Goal: Navigation & Orientation: Find specific page/section

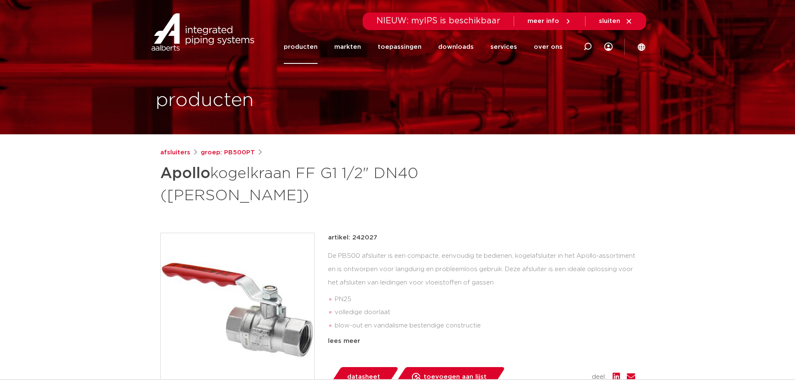
click at [310, 47] on link "producten" at bounding box center [301, 47] width 34 height 34
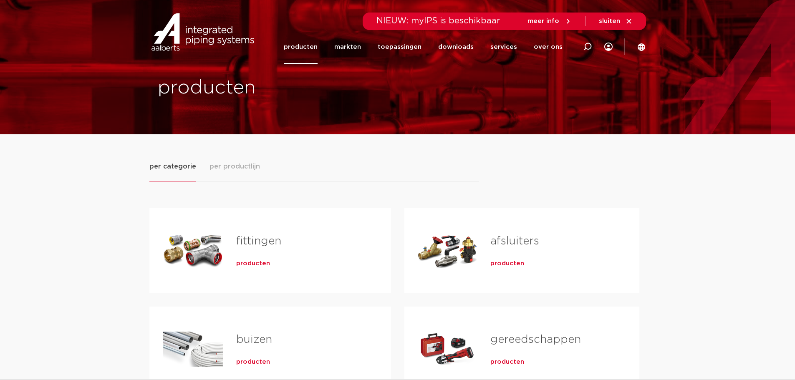
scroll to position [42, 0]
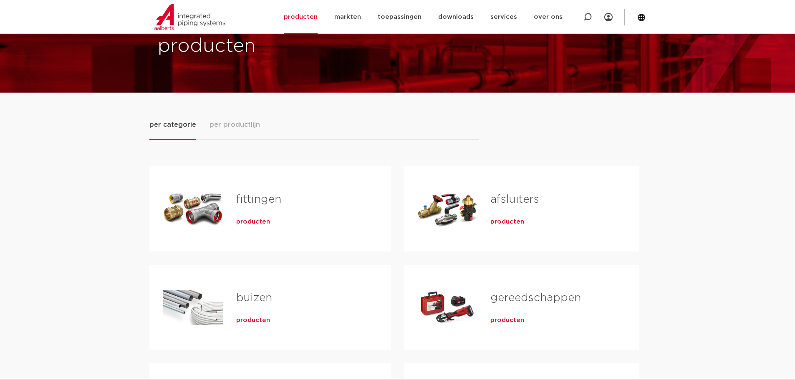
click at [464, 195] on div "Tabs. Open items met enter of spatie, sluit af met escape en navigeer met de pi…" at bounding box center [448, 209] width 60 height 58
click at [500, 221] on span "producten" at bounding box center [507, 222] width 34 height 8
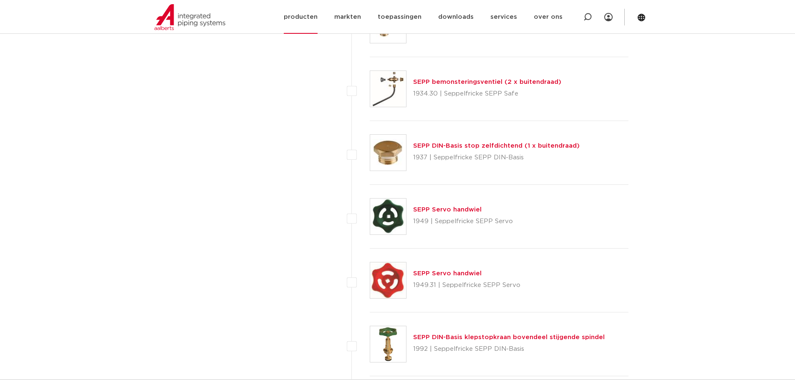
scroll to position [1228, 0]
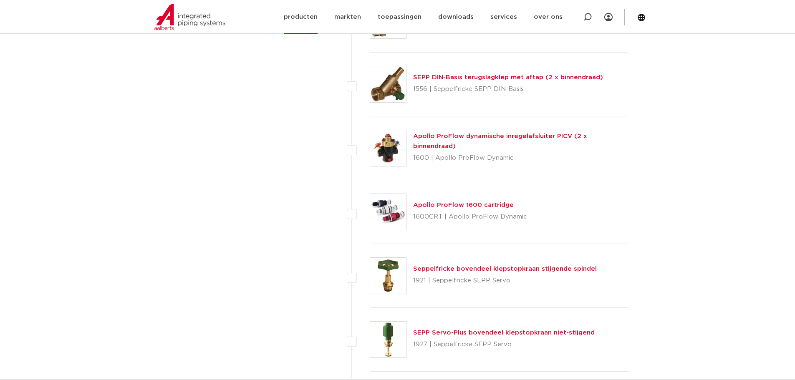
drag, startPoint x: 487, startPoint y: 133, endPoint x: 250, endPoint y: 0, distance: 271.5
